Goal: Task Accomplishment & Management: Use online tool/utility

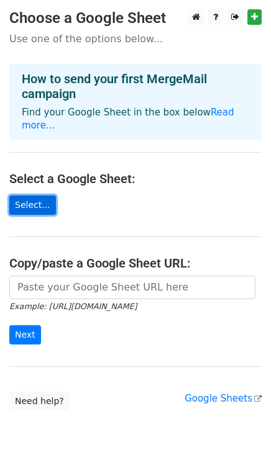
click at [28, 196] on link "Select..." at bounding box center [32, 205] width 47 height 19
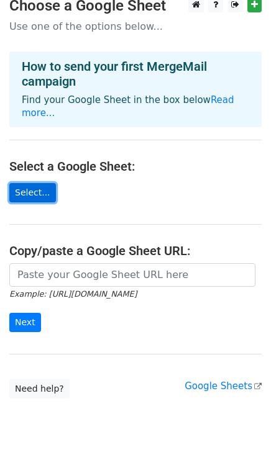
scroll to position [29, 0]
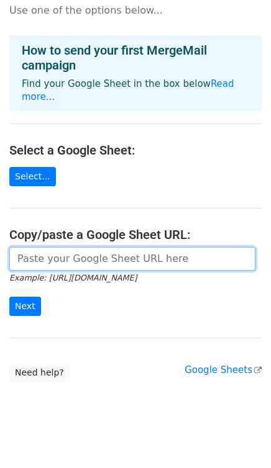
click at [57, 255] on input "url" at bounding box center [132, 259] width 246 height 24
paste input "https://docs.google.com/spreadsheets/d/1Q90rAGMVY6X2FuPKkn7UZ3wcdR_lwX5qUJ0CILN…"
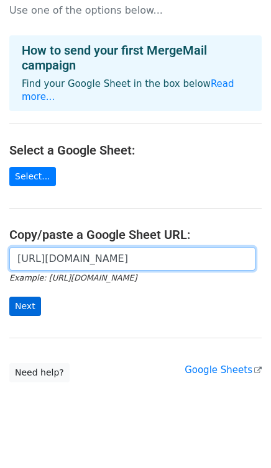
type input "https://docs.google.com/spreadsheets/d/1Q90rAGMVY6X2FuPKkn7UZ3wcdR_lwX5qUJ0CILN…"
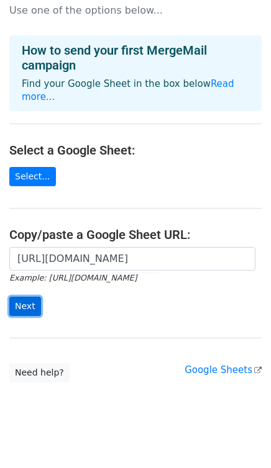
scroll to position [0, 0]
click at [31, 297] on input "Next" at bounding box center [25, 306] width 32 height 19
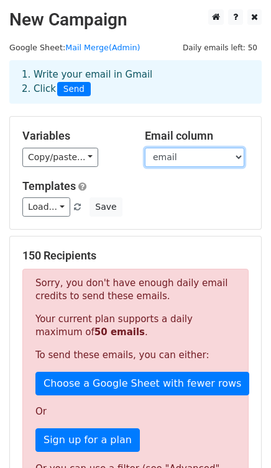
click at [234, 160] on select "email first name" at bounding box center [194, 157] width 99 height 19
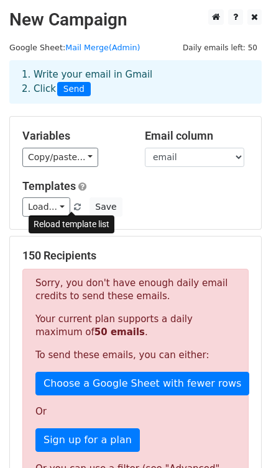
click at [74, 205] on span at bounding box center [77, 208] width 7 height 8
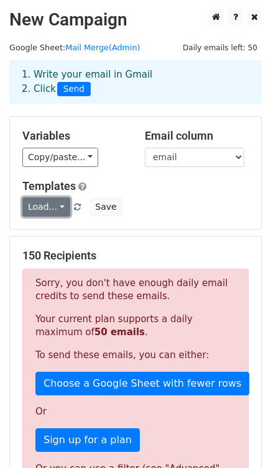
click at [60, 209] on link "Load..." at bounding box center [46, 207] width 48 height 19
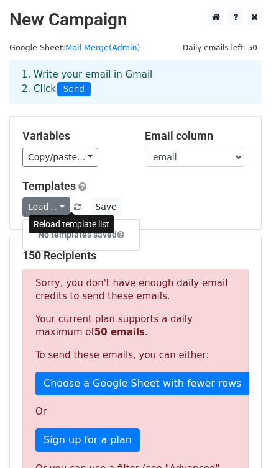
click at [74, 209] on span at bounding box center [77, 208] width 7 height 8
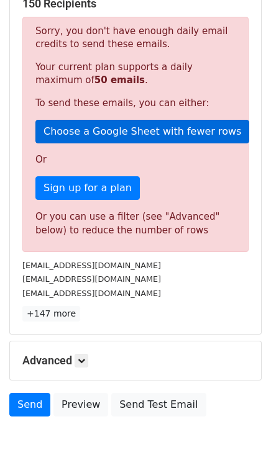
scroll to position [276, 0]
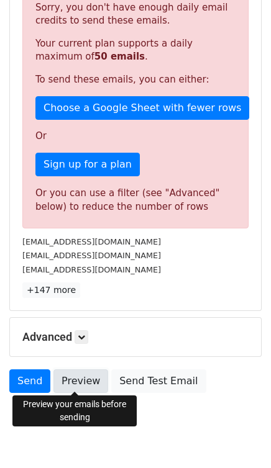
click at [58, 379] on link "Preview" at bounding box center [80, 382] width 55 height 24
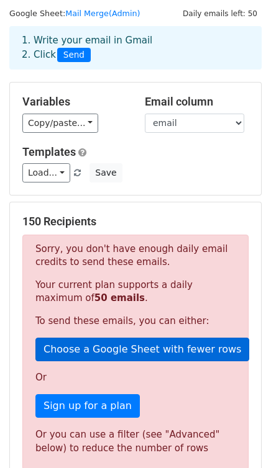
scroll to position [0, 0]
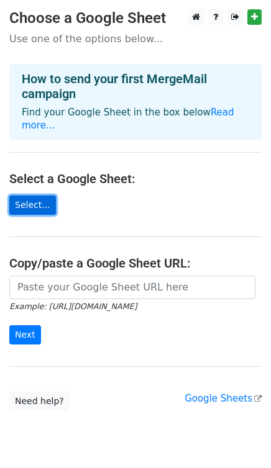
click at [34, 196] on link "Select..." at bounding box center [32, 205] width 47 height 19
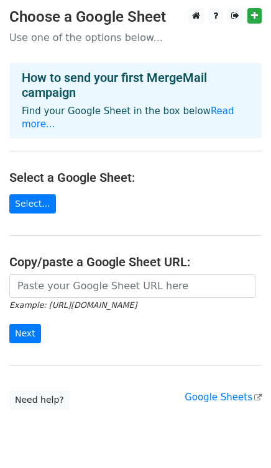
scroll to position [29, 0]
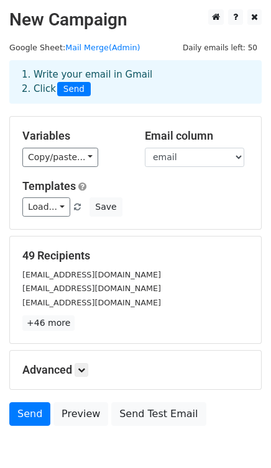
scroll to position [63, 0]
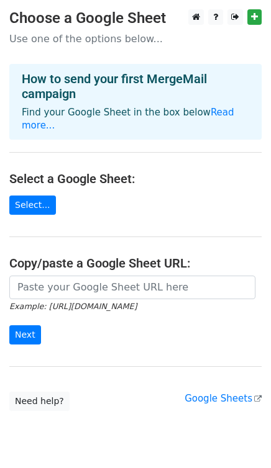
click at [49, 191] on main "Choose a Google Sheet Use one of the options below... How to send your first Me…" at bounding box center [135, 210] width 271 height 402
click at [40, 196] on link "Select..." at bounding box center [32, 205] width 47 height 19
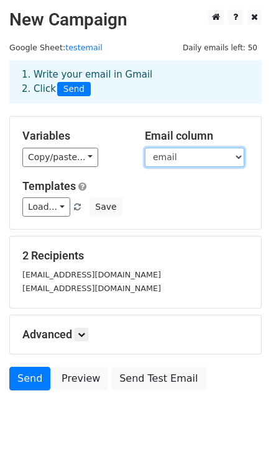
click at [209, 158] on select "email first name" at bounding box center [194, 157] width 99 height 19
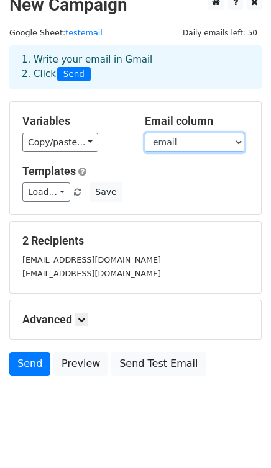
scroll to position [27, 0]
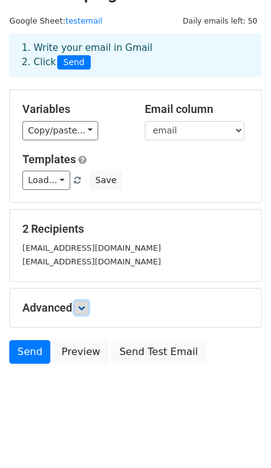
click at [83, 308] on icon at bounding box center [81, 307] width 7 height 7
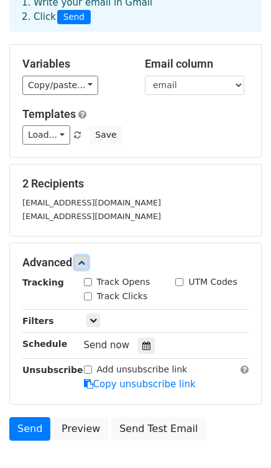
scroll to position [96, 0]
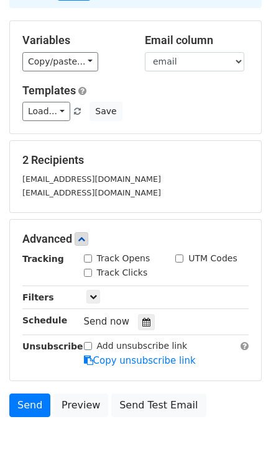
click at [86, 270] on input "Track Clicks" at bounding box center [88, 273] width 8 height 8
checkbox input "true"
click at [89, 258] on input "Track Opens" at bounding box center [88, 259] width 8 height 8
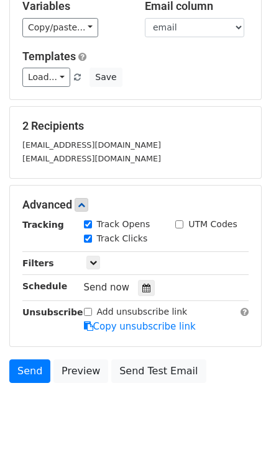
scroll to position [148, 0]
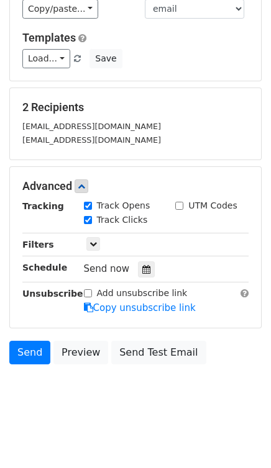
click at [84, 203] on input "Track Opens" at bounding box center [88, 206] width 8 height 8
checkbox input "false"
click at [87, 214] on div "Track Clicks" at bounding box center [116, 220] width 64 height 13
click at [88, 218] on input "Track Clicks" at bounding box center [88, 220] width 8 height 8
checkbox input "false"
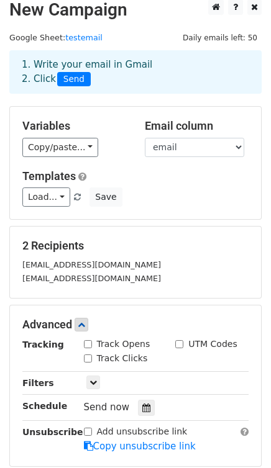
scroll to position [0, 0]
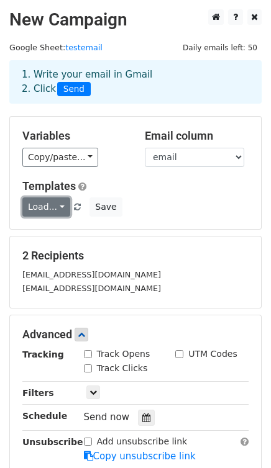
click at [58, 205] on link "Load..." at bounding box center [46, 207] width 48 height 19
click at [168, 198] on div "Load... No templates saved Save" at bounding box center [135, 207] width 245 height 19
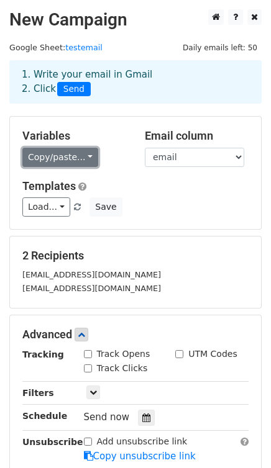
click at [78, 155] on link "Copy/paste..." at bounding box center [60, 157] width 76 height 19
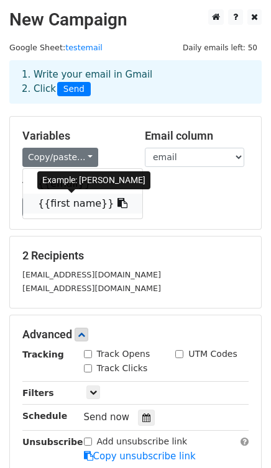
click at [117, 203] on icon at bounding box center [122, 203] width 10 height 10
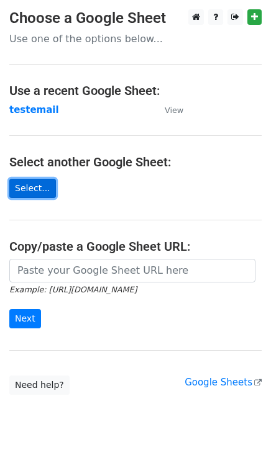
click at [36, 189] on link "Select..." at bounding box center [32, 188] width 47 height 19
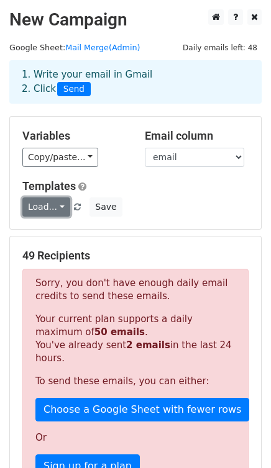
click at [55, 205] on link "Load..." at bounding box center [46, 207] width 48 height 19
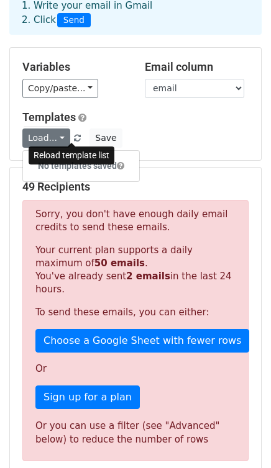
click at [73, 142] on link at bounding box center [78, 138] width 11 height 9
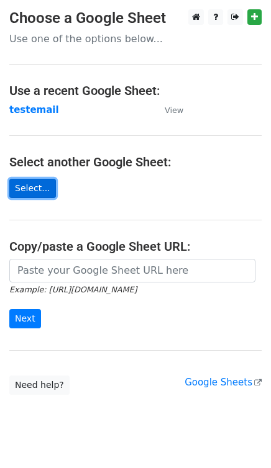
click at [35, 188] on link "Select..." at bounding box center [32, 188] width 47 height 19
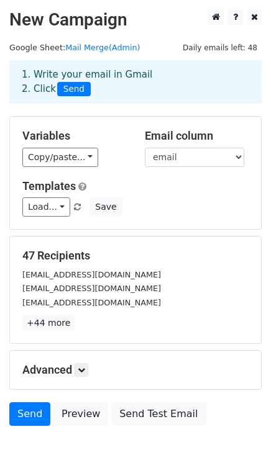
scroll to position [63, 0]
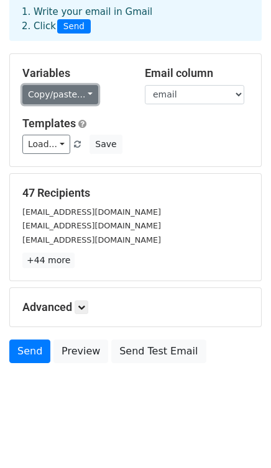
click at [78, 88] on link "Copy/paste..." at bounding box center [60, 94] width 76 height 19
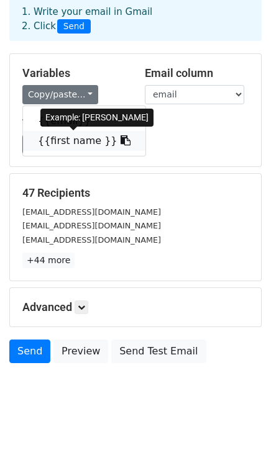
click at [121, 139] on icon at bounding box center [126, 140] width 10 height 10
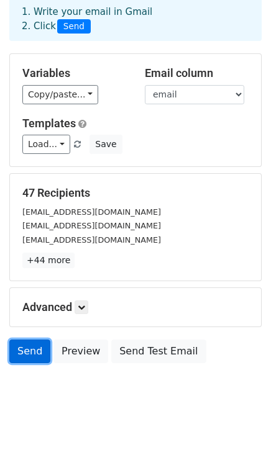
click at [31, 352] on link "Send" at bounding box center [29, 352] width 41 height 24
